Goal: Information Seeking & Learning: Find specific fact

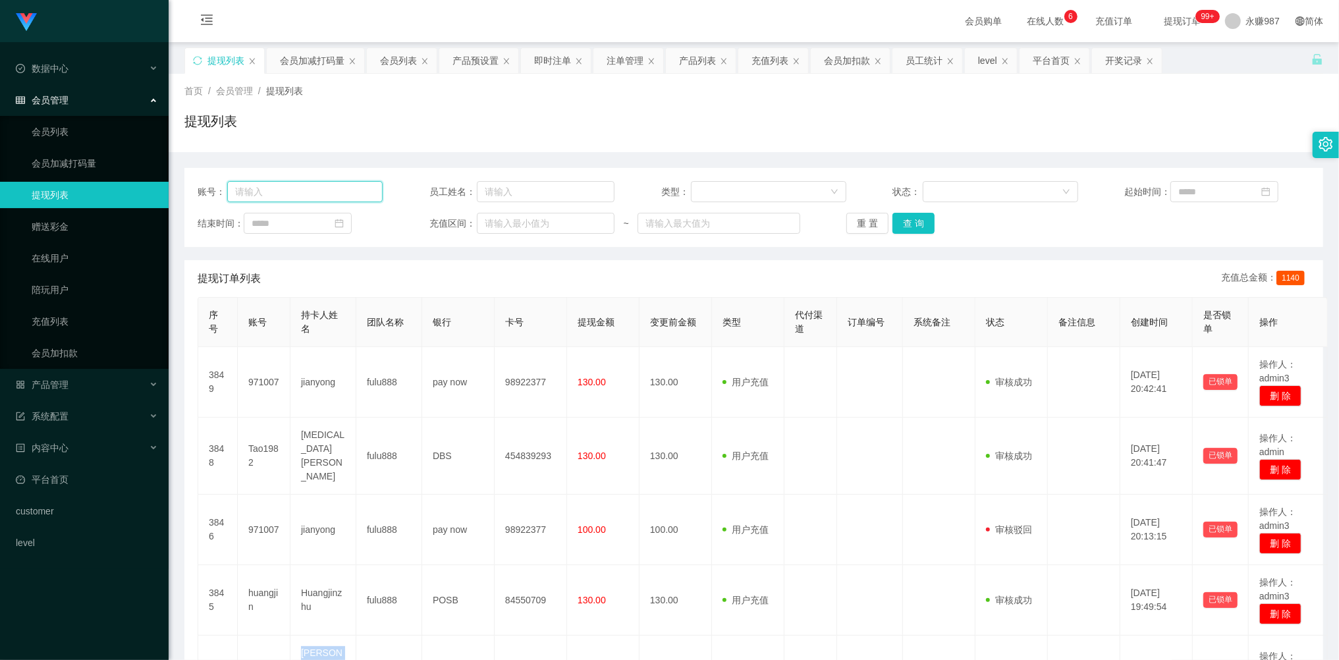
scroll to position [88, 0]
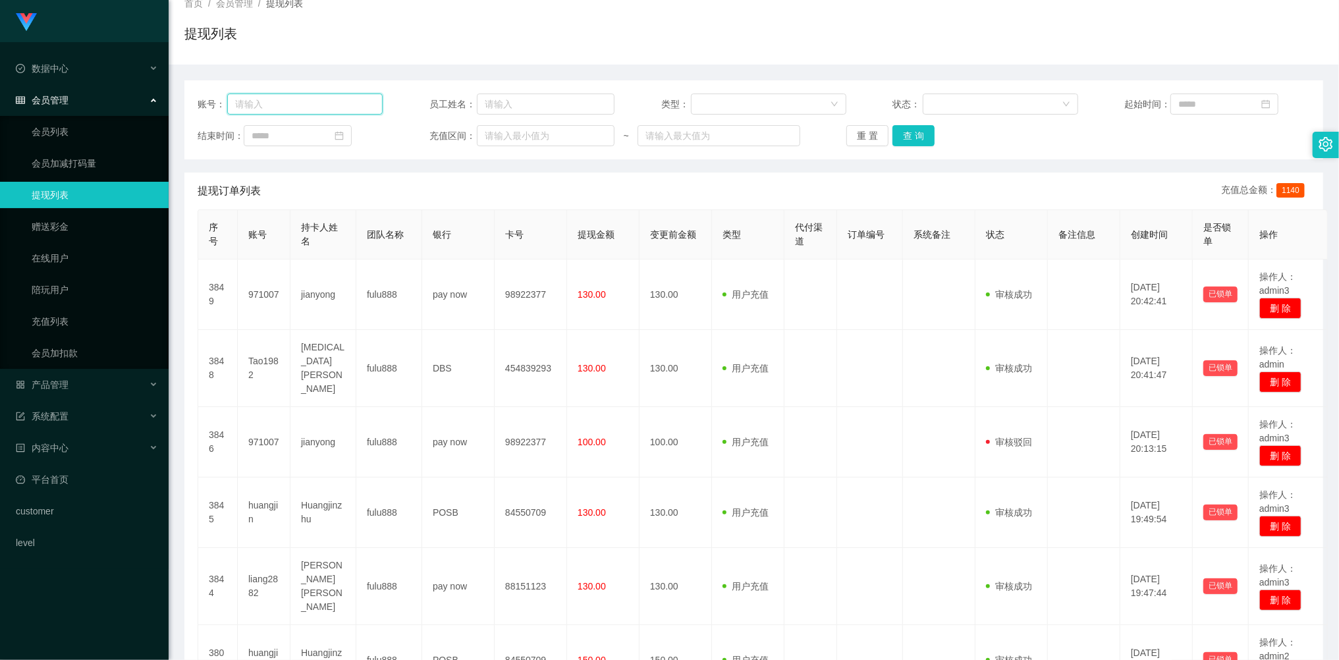
click at [248, 114] on input "text" at bounding box center [305, 103] width 156 height 21
paste input "huangjin"
type input "huangjin"
click at [894, 130] on button "查 询" at bounding box center [913, 135] width 42 height 21
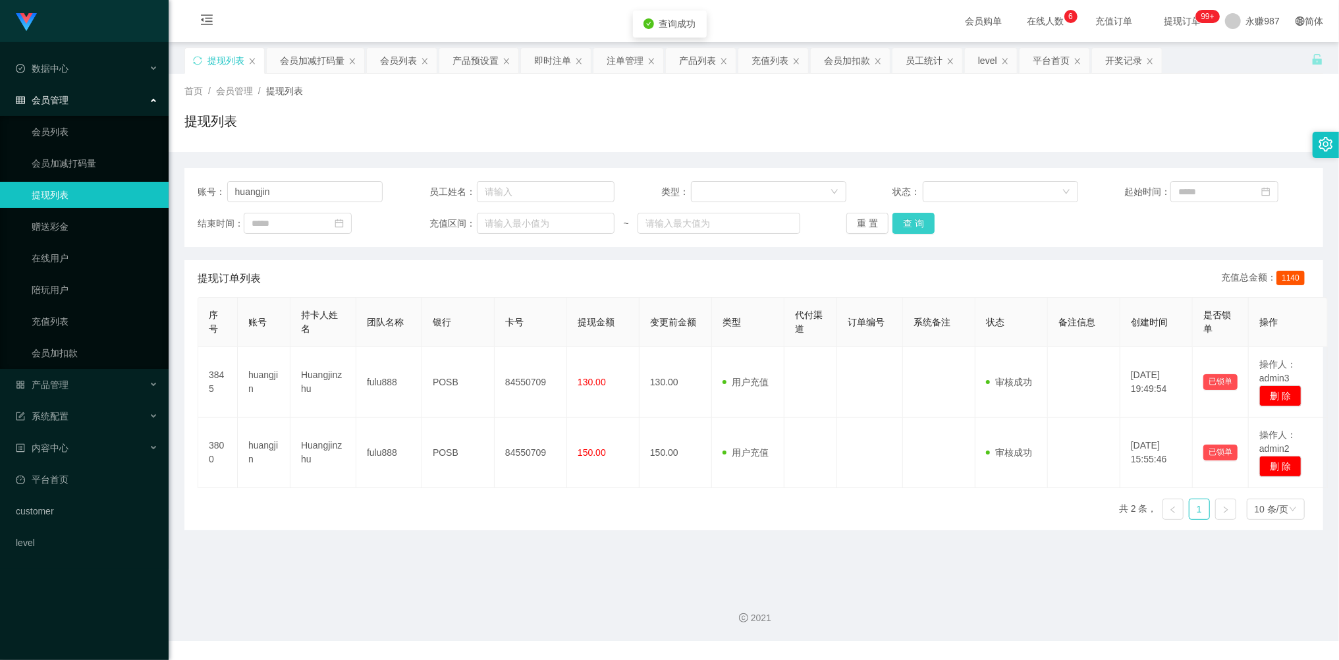
scroll to position [0, 0]
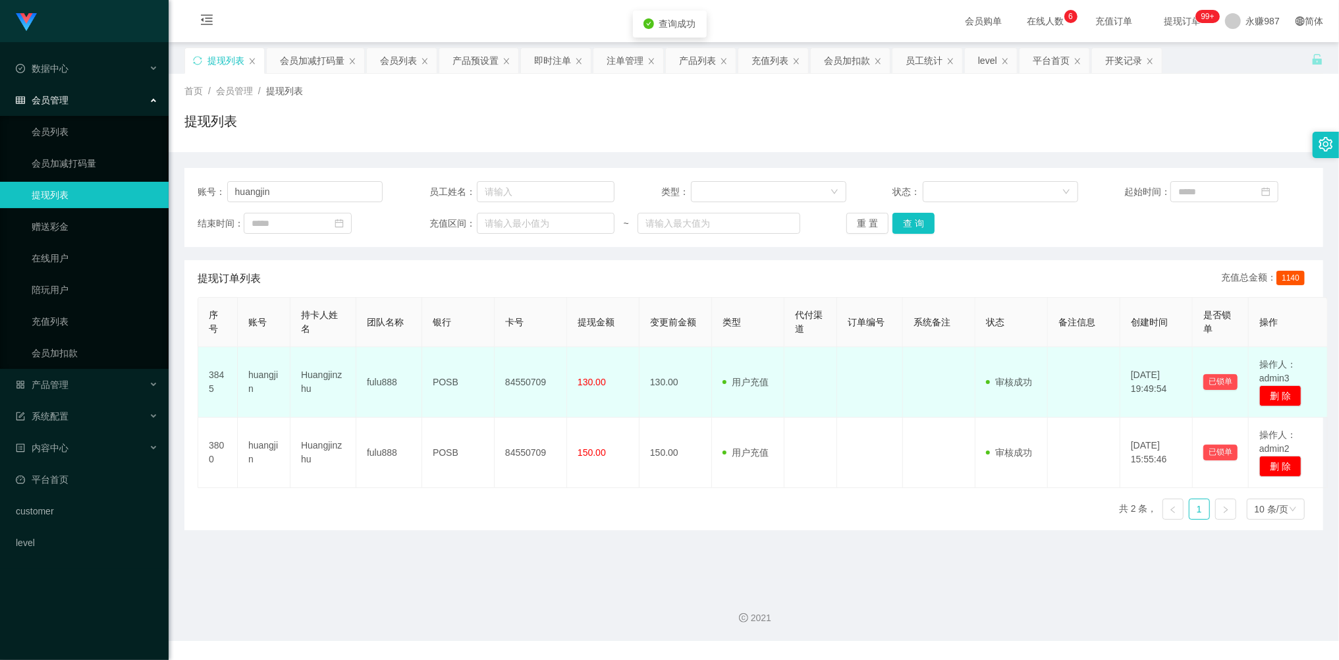
click at [329, 373] on td "Huangjinzhu" at bounding box center [323, 382] width 66 height 70
click at [328, 370] on td "Huangjinzhu" at bounding box center [323, 382] width 66 height 70
click at [329, 367] on td "Huangjinzhu" at bounding box center [323, 382] width 66 height 70
copy td "Huangjinzhu"
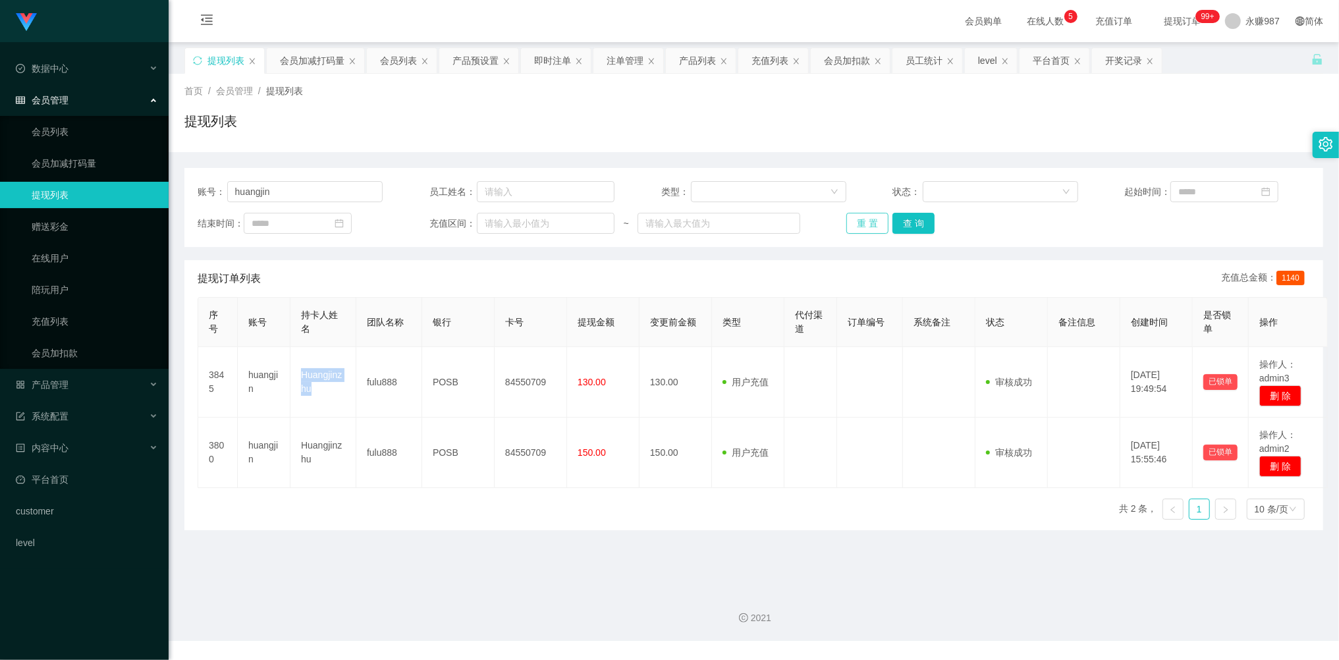
click at [849, 233] on button "重 置" at bounding box center [867, 223] width 42 height 21
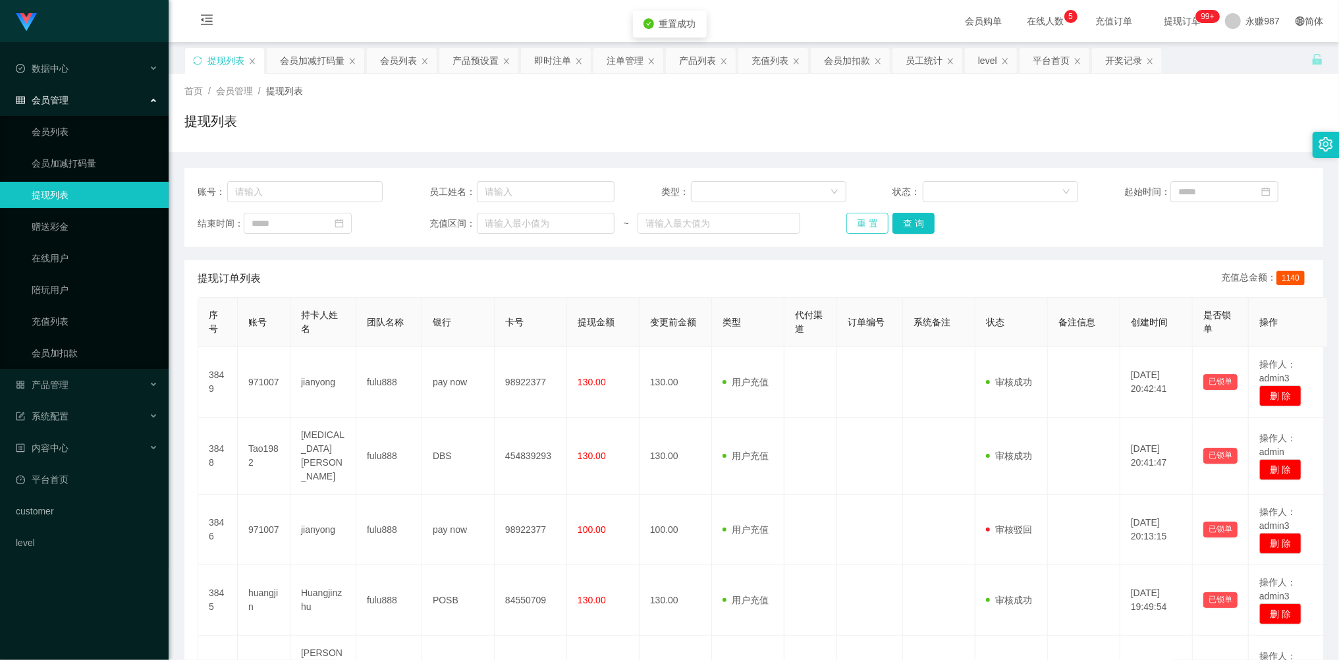
click at [851, 229] on button "重 置" at bounding box center [867, 223] width 42 height 21
click at [851, 229] on div "重 置 查 询" at bounding box center [938, 223] width 185 height 21
click at [851, 229] on button "重 置" at bounding box center [867, 223] width 42 height 21
click at [538, 277] on div "提现订单列表 充值总金额： 1140" at bounding box center [754, 278] width 1112 height 37
